Goal: Navigation & Orientation: Find specific page/section

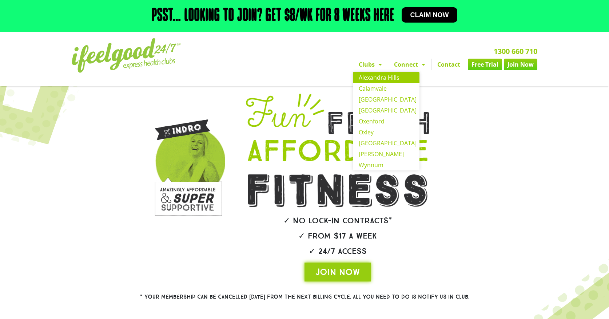
click at [379, 75] on link "Alexandra Hills" at bounding box center [386, 77] width 67 height 11
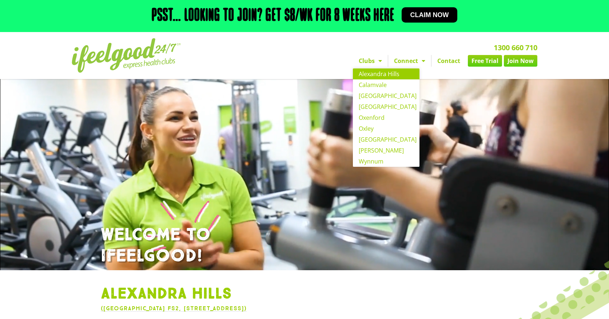
click at [379, 62] on span "Menu" at bounding box center [378, 60] width 7 height 13
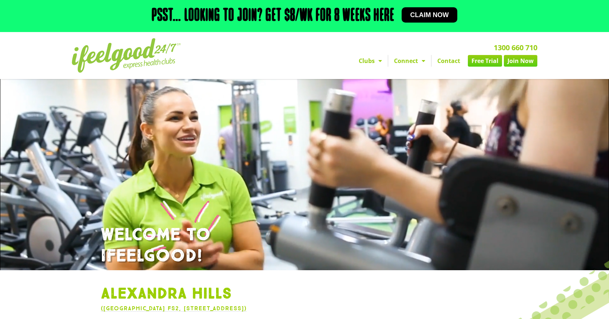
click at [379, 62] on span "Menu" at bounding box center [378, 60] width 7 height 13
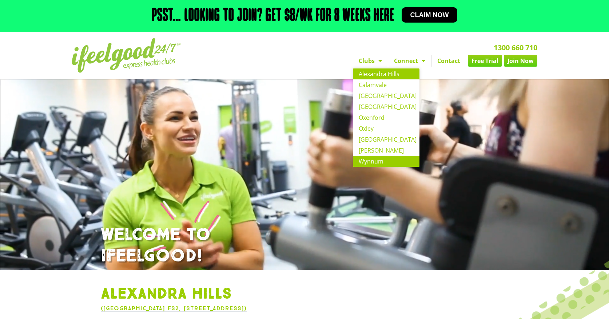
click at [367, 163] on link "Wynnum" at bounding box center [386, 161] width 67 height 11
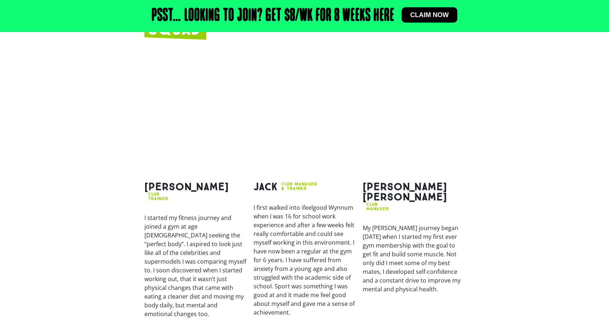
scroll to position [878, 0]
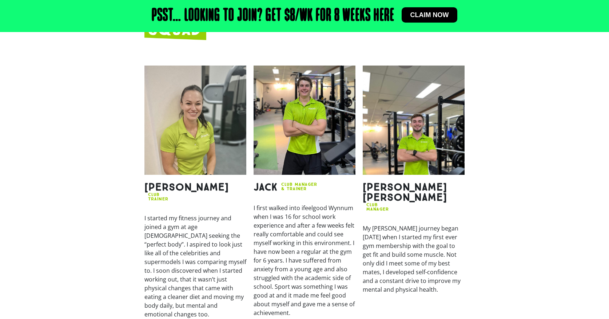
click at [477, 122] on section "Bianca CLUB Trainer I started my fitness journey and joined a gym at age 14 see…" at bounding box center [304, 207] width 609 height 291
